Goal: Task Accomplishment & Management: Manage account settings

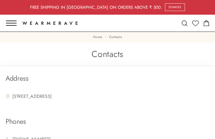
type input "WlSKLifXBpuiA"
type input "[EMAIL_ADDRESS][DOMAIN_NAME]"
type input "pIRIsCNzYSnEKsj"
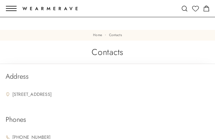
type input "jxcXRuqRDJfmz"
type input "cjsDOTtW"
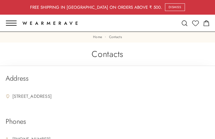
type input "lsJTCBYVDBhCjm"
type input "[EMAIL_ADDRESS][DOMAIN_NAME]"
type input "oabjXmIuOWUyv"
